Goal: Task Accomplishment & Management: Complete application form

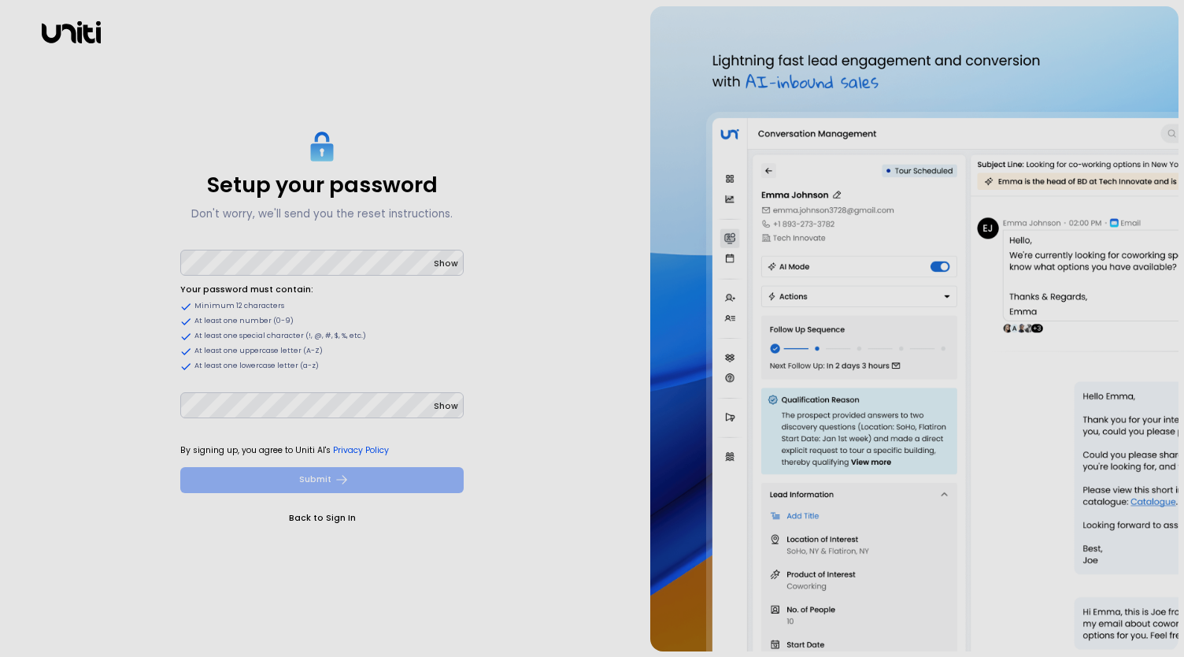
click at [324, 475] on button "Submit" at bounding box center [321, 480] width 283 height 26
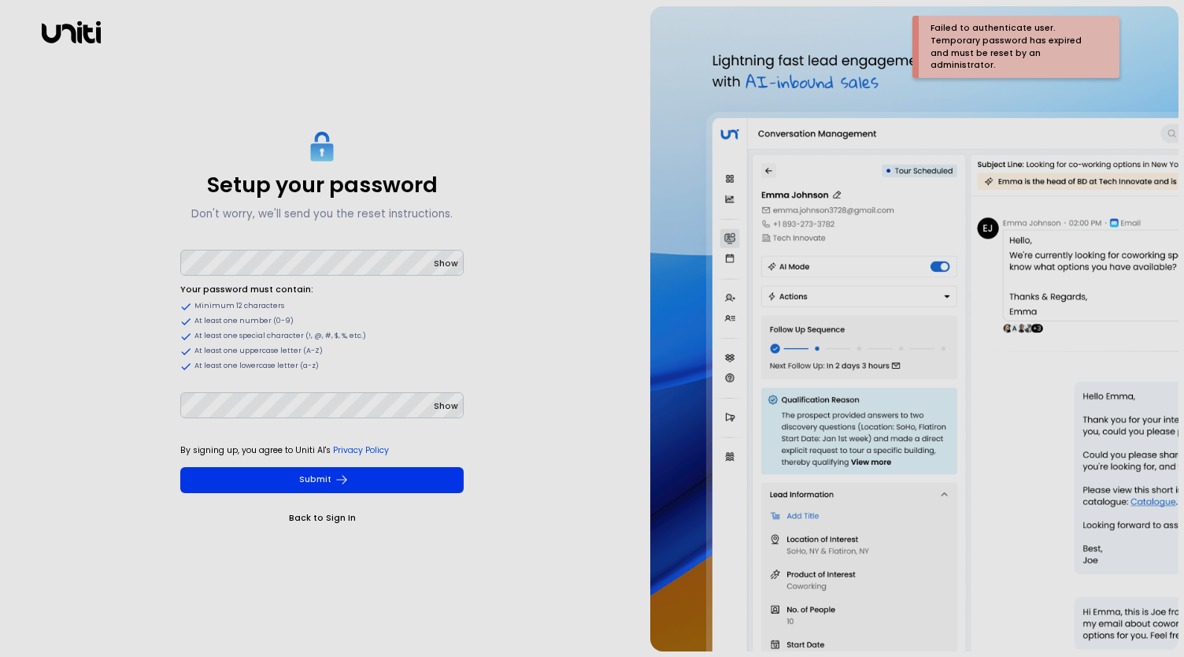
click at [570, 512] on div "Setup your password Don't worry, we'll send you the reset instructions. Show Yo…" at bounding box center [322, 328] width 633 height 645
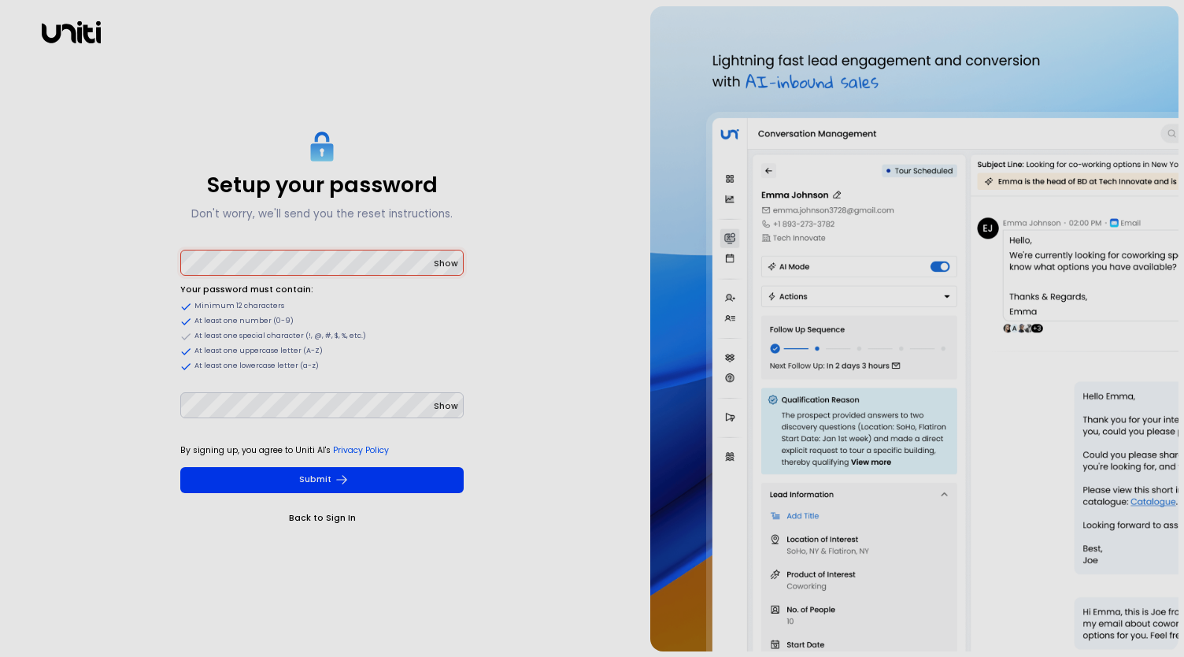
click at [454, 265] on span "Show" at bounding box center [446, 263] width 24 height 12
click at [447, 404] on span "Show" at bounding box center [446, 406] width 24 height 12
click at [390, 479] on button "Submit" at bounding box center [321, 480] width 283 height 26
click at [554, 385] on div "Setup your password Don't worry, we'll send you the reset instructions. Hide Yo…" at bounding box center [322, 328] width 633 height 645
click at [534, 399] on div "Setup your password Don't worry, we'll send you the reset instructions. Hide Yo…" at bounding box center [322, 328] width 633 height 645
